Goal: Task Accomplishment & Management: Manage account settings

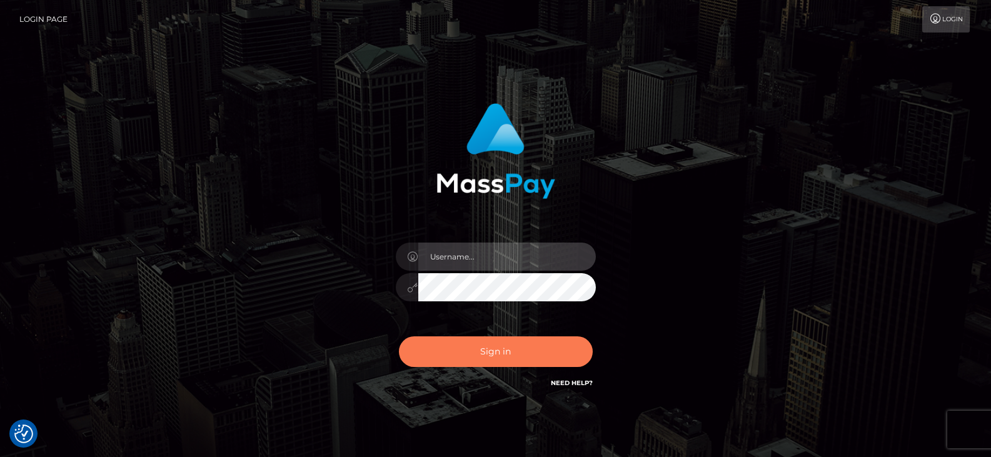
type input "Nocelyn.xcite"
click at [509, 356] on button "Sign in" at bounding box center [496, 351] width 194 height 31
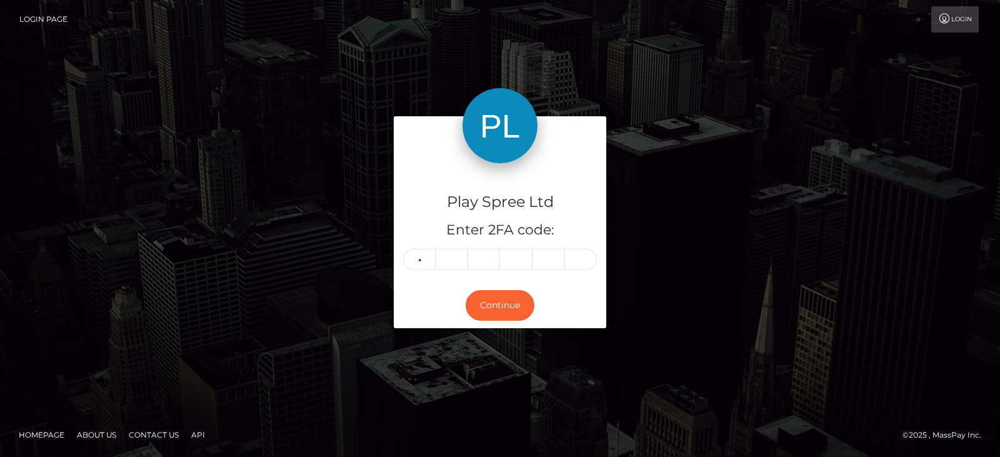
type input "0"
type input "4"
type input "0"
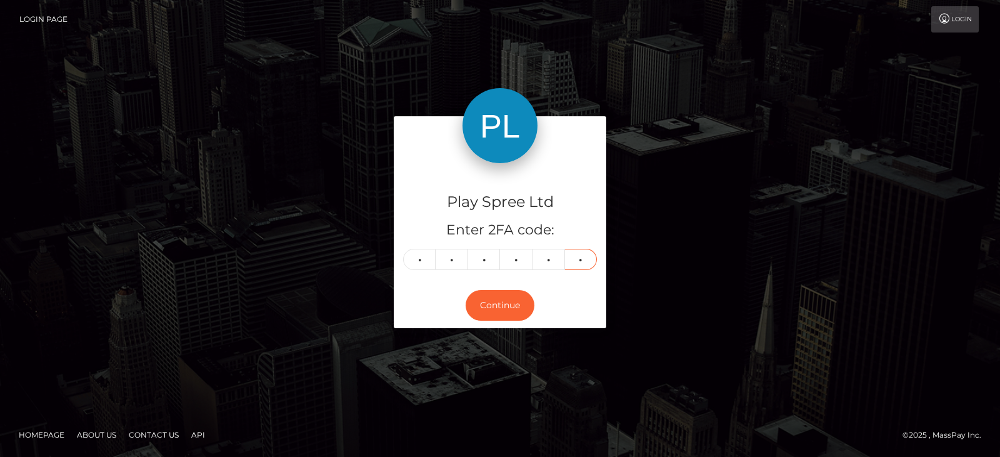
type input "9"
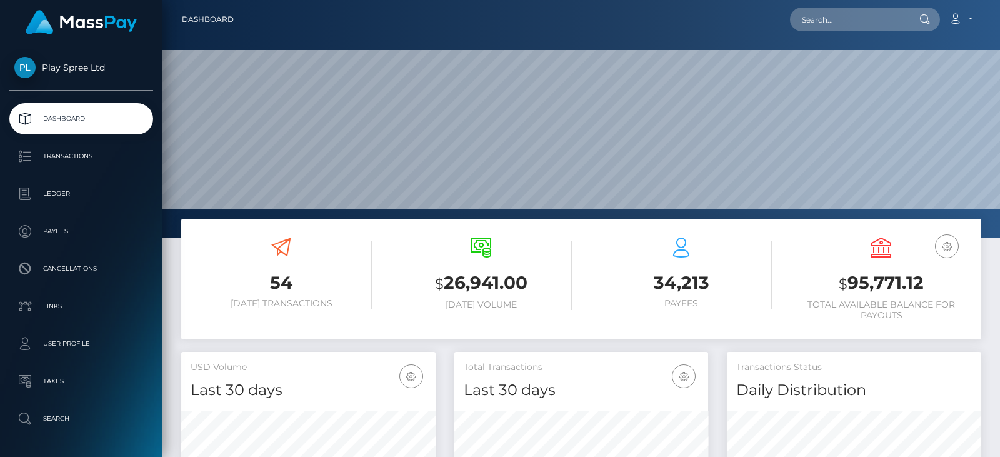
scroll to position [222, 254]
click at [885, 280] on h3 "$ 95,771.12" at bounding box center [881, 284] width 181 height 26
copy h3 "95,771.12"
